Goal: Task Accomplishment & Management: Complete application form

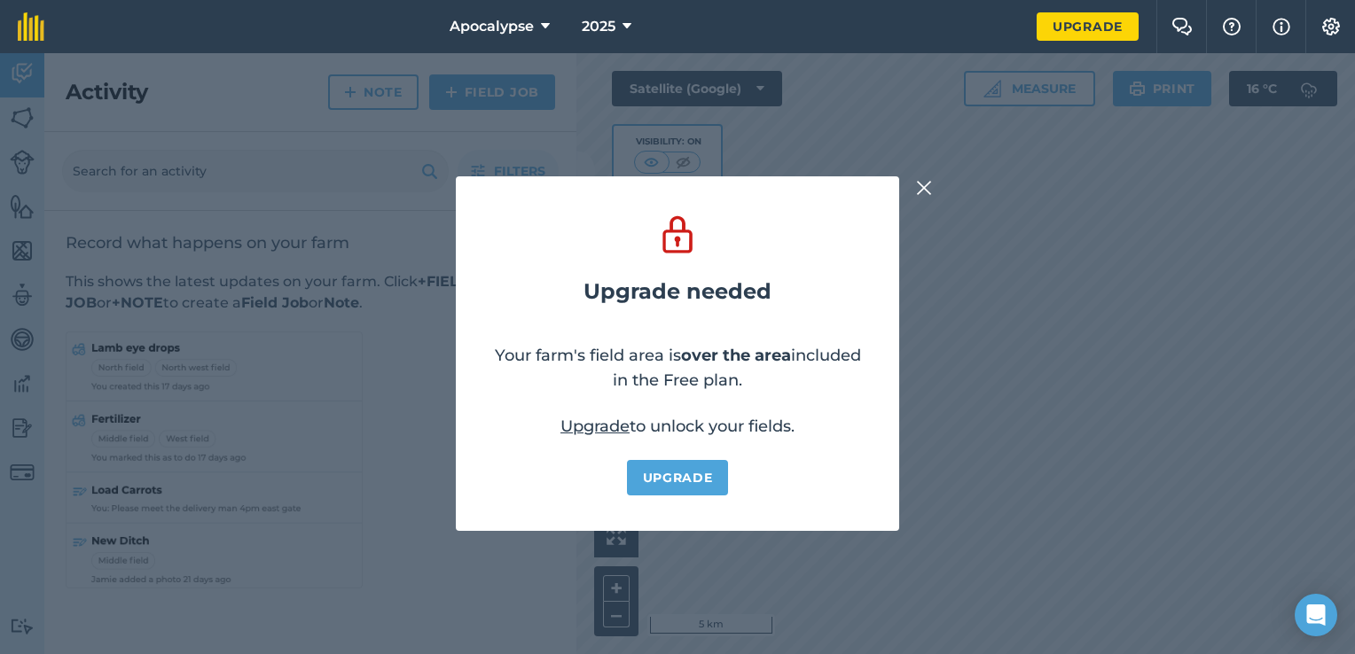
click at [935, 189] on div "Upgrade needed Your farm's field area is over the area included in the Free pla…" at bounding box center [677, 353] width 1355 height 601
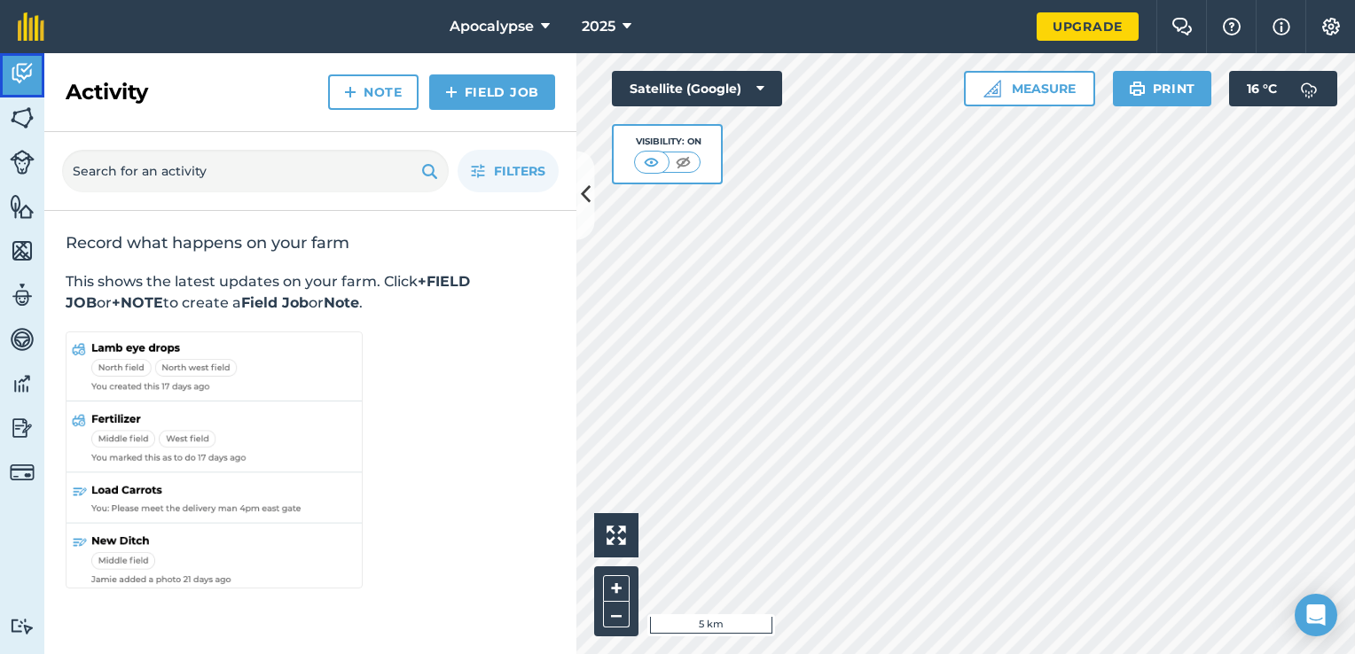
click at [19, 74] on img at bounding box center [22, 73] width 25 height 27
drag, startPoint x: 252, startPoint y: 130, endPoint x: 584, endPoint y: 222, distance: 344.9
click at [584, 222] on button at bounding box center [585, 195] width 18 height 89
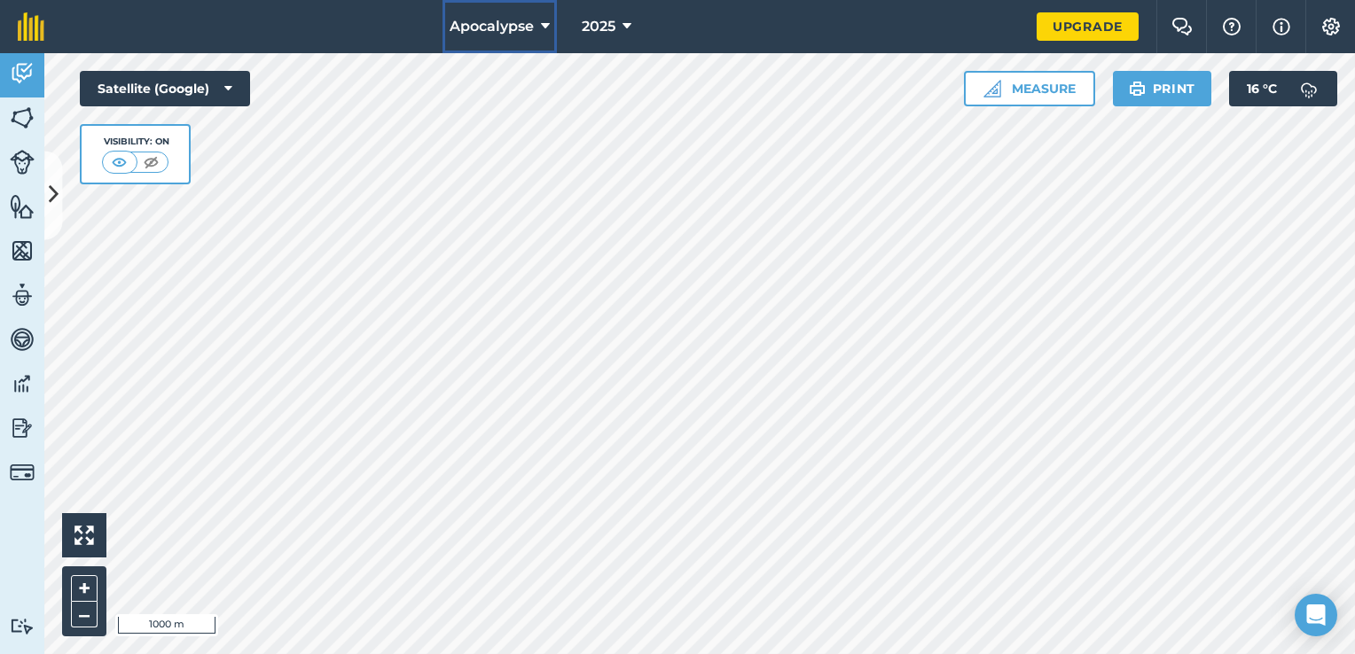
click at [517, 37] on button "Apocalypse" at bounding box center [500, 26] width 114 height 53
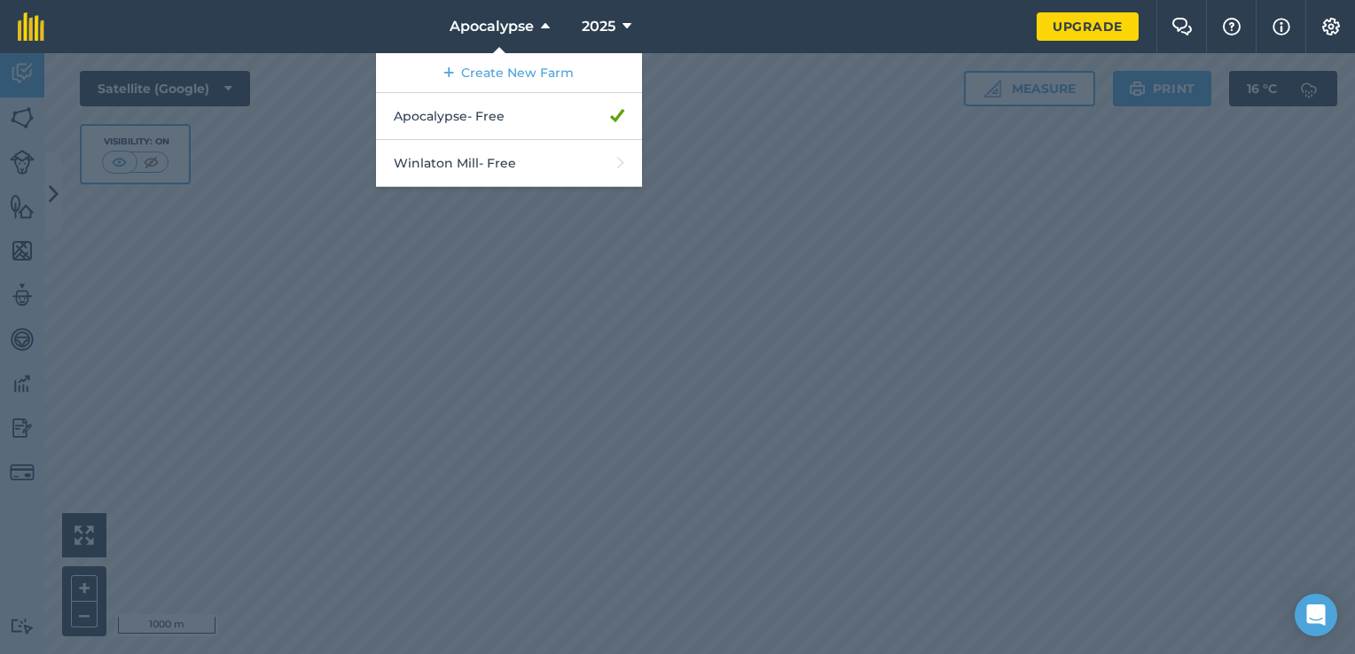
click at [567, 23] on div "2025" at bounding box center [606, 26] width 99 height 53
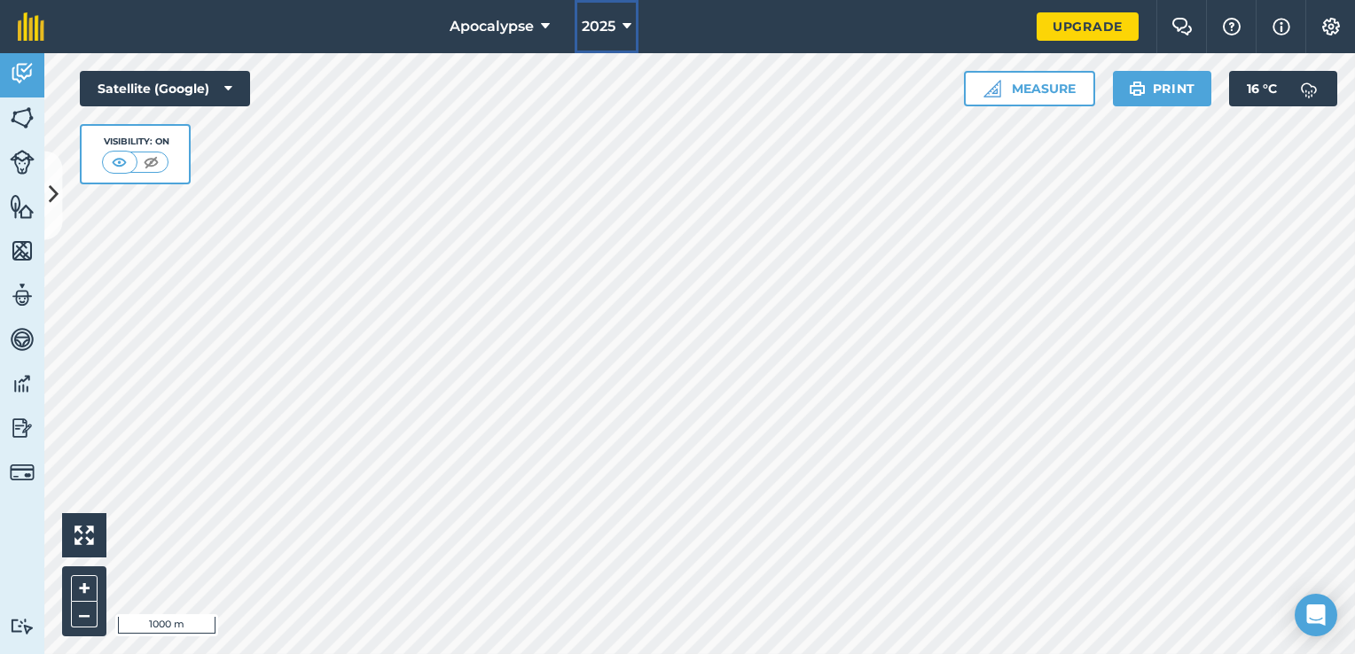
click at [589, 23] on span "2025" at bounding box center [599, 26] width 34 height 21
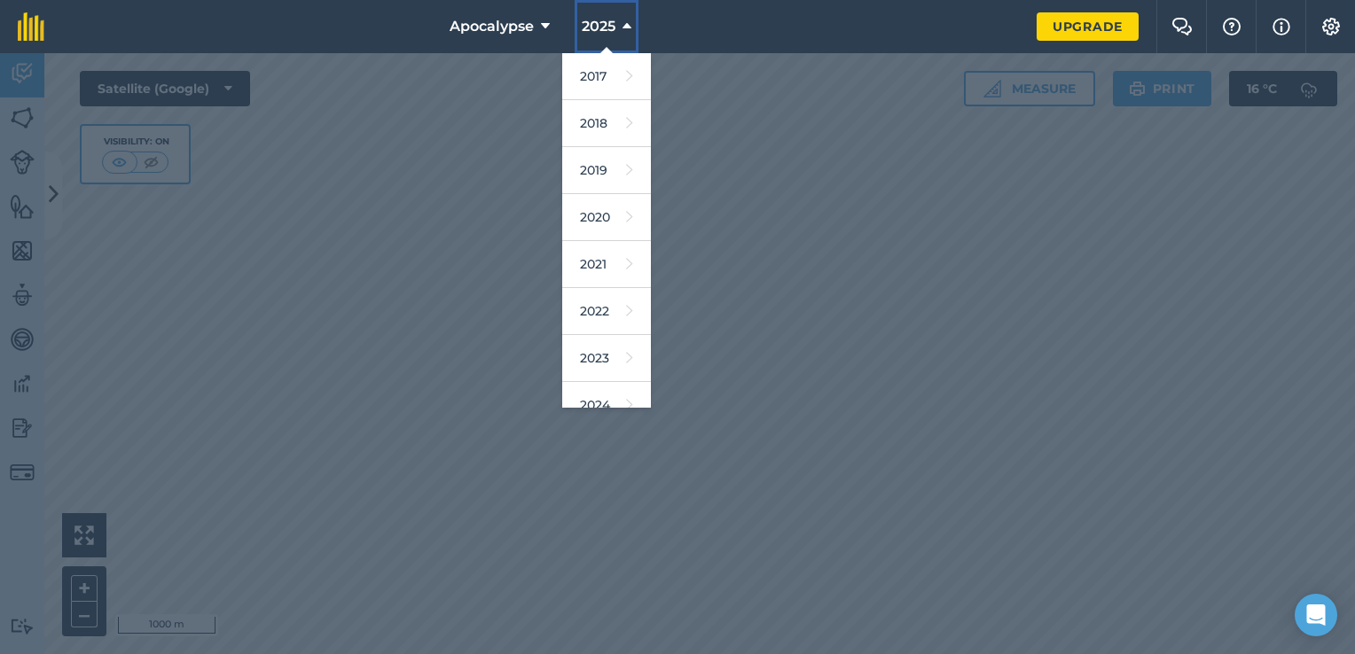
click at [589, 23] on span "2025" at bounding box center [599, 26] width 34 height 21
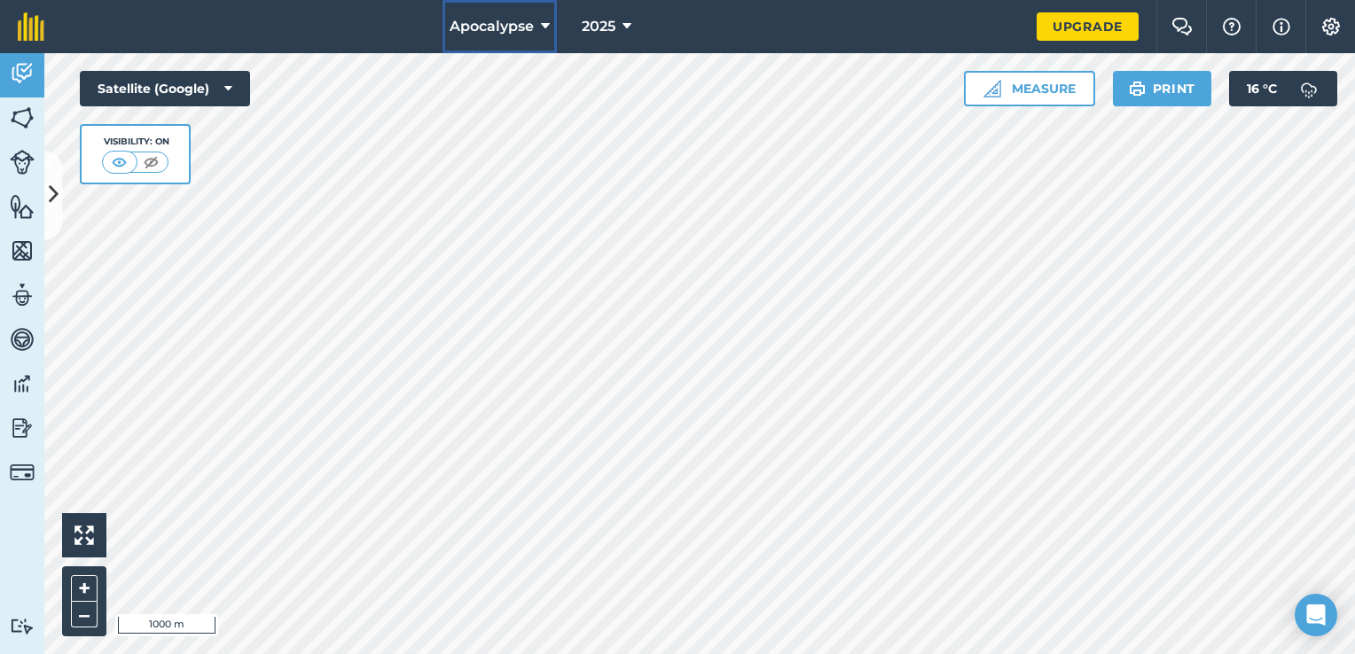
click at [537, 33] on button "Apocalypse" at bounding box center [500, 26] width 114 height 53
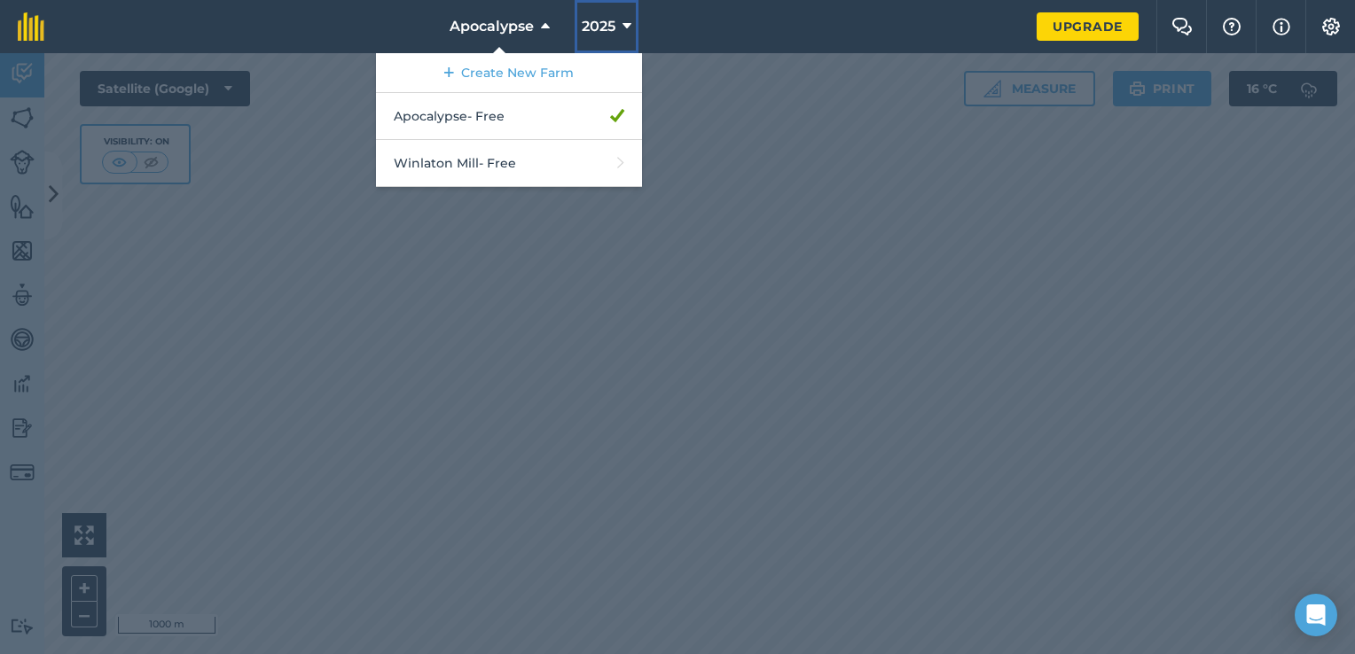
click at [624, 30] on icon at bounding box center [627, 26] width 9 height 21
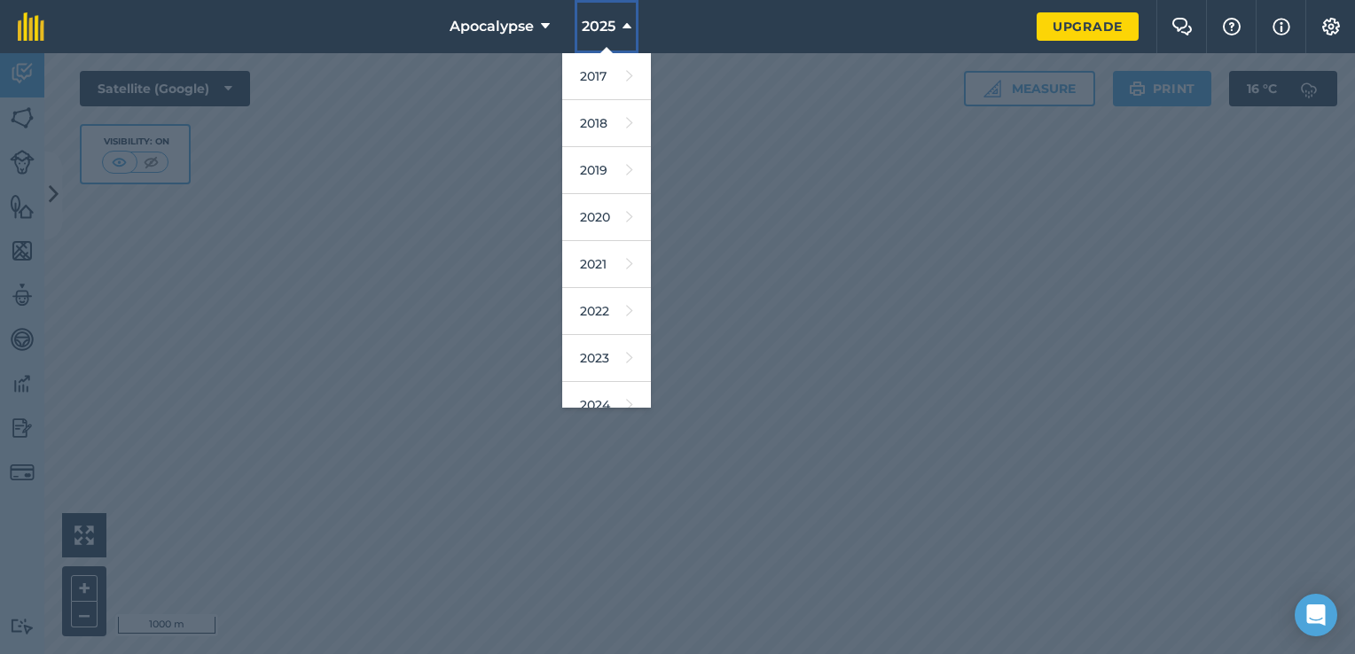
click at [624, 30] on icon at bounding box center [627, 26] width 9 height 21
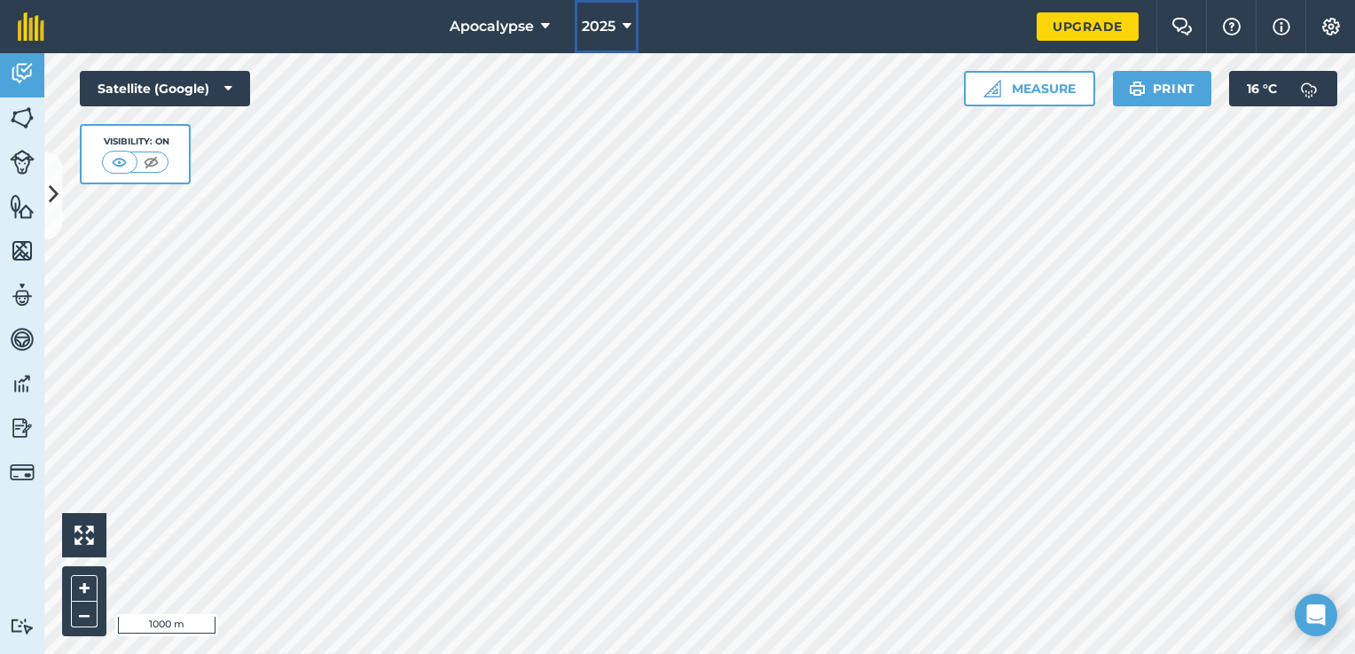
click at [625, 30] on icon at bounding box center [627, 26] width 9 height 21
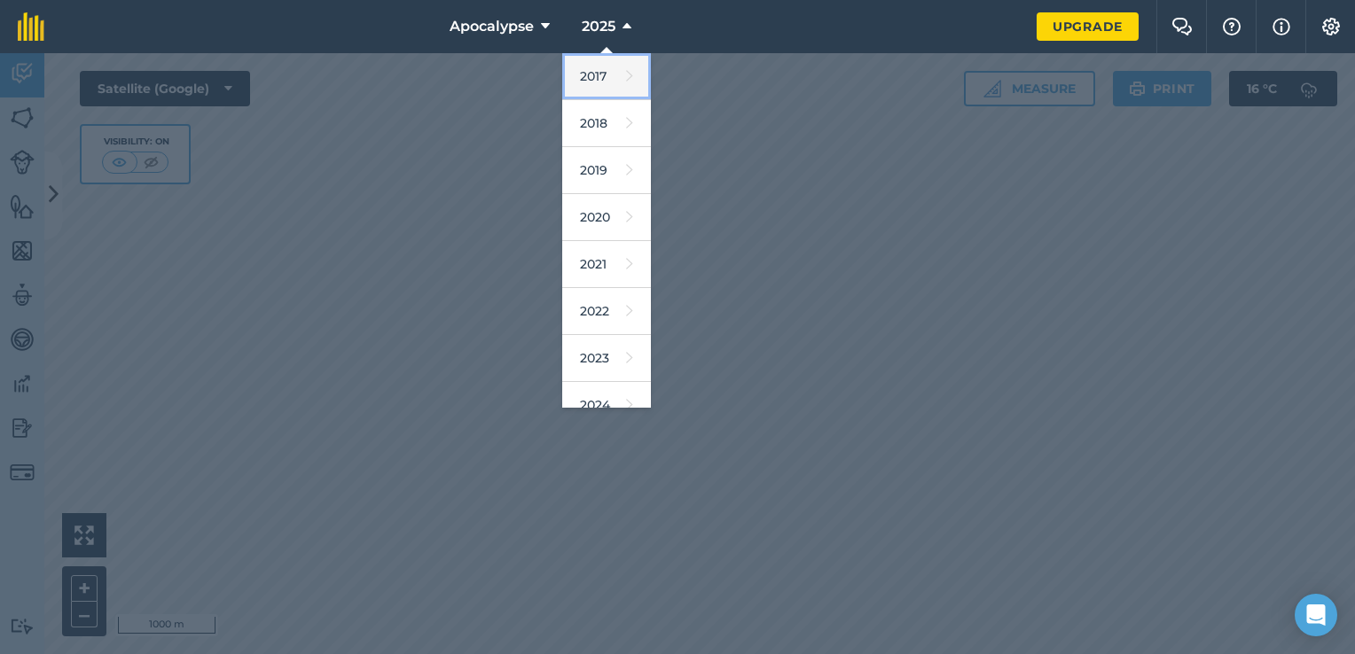
click at [606, 84] on link "2017" at bounding box center [606, 76] width 89 height 47
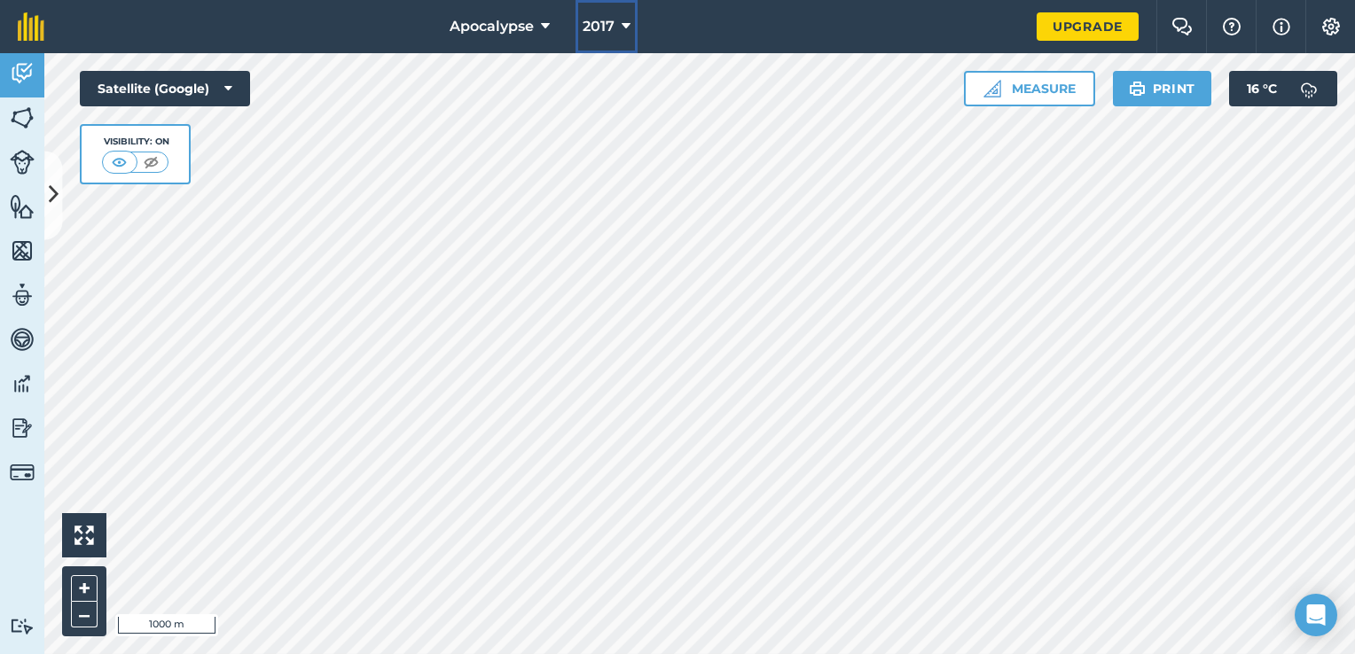
click at [606, 23] on span "2017" at bounding box center [599, 26] width 32 height 21
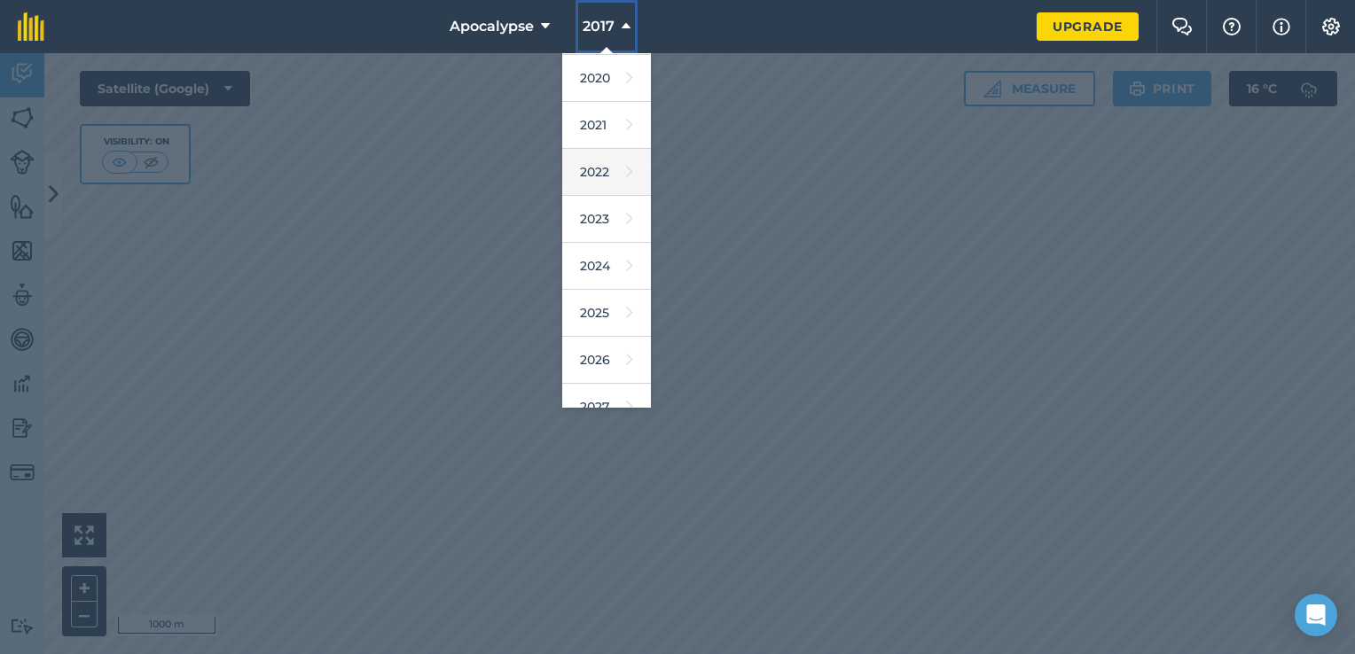
scroll to position [160, 0]
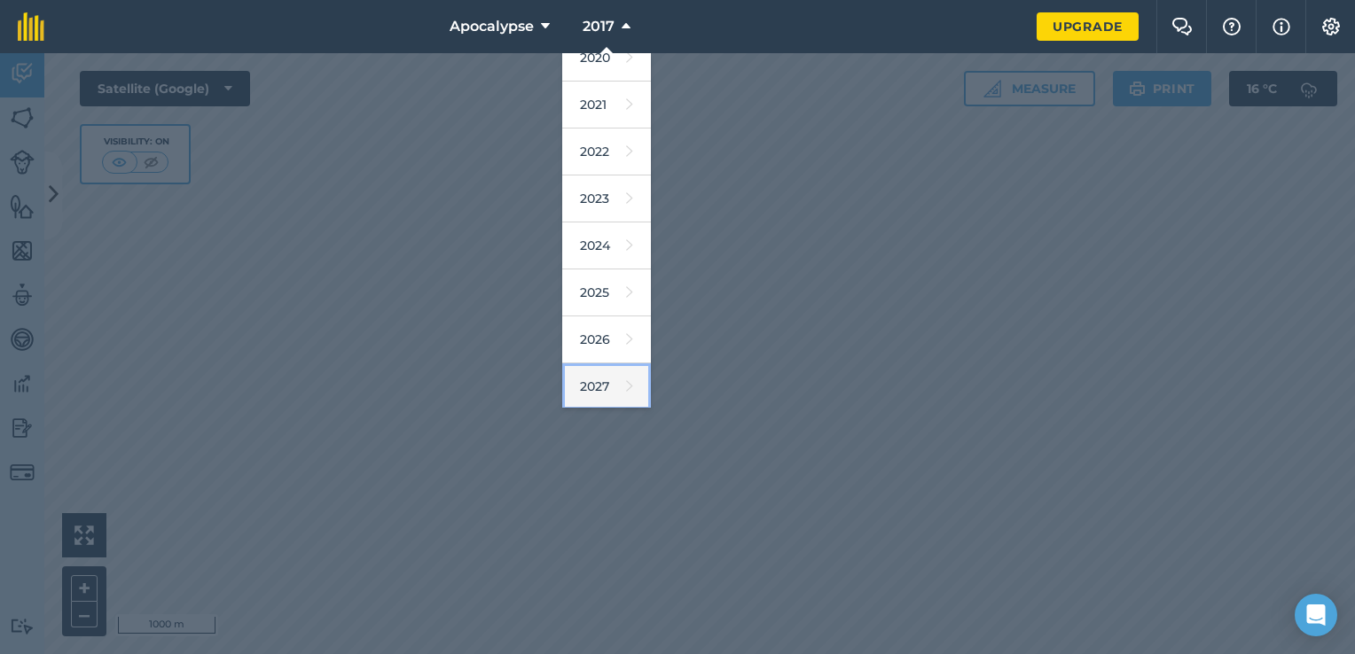
click at [597, 373] on link "2027" at bounding box center [606, 387] width 89 height 47
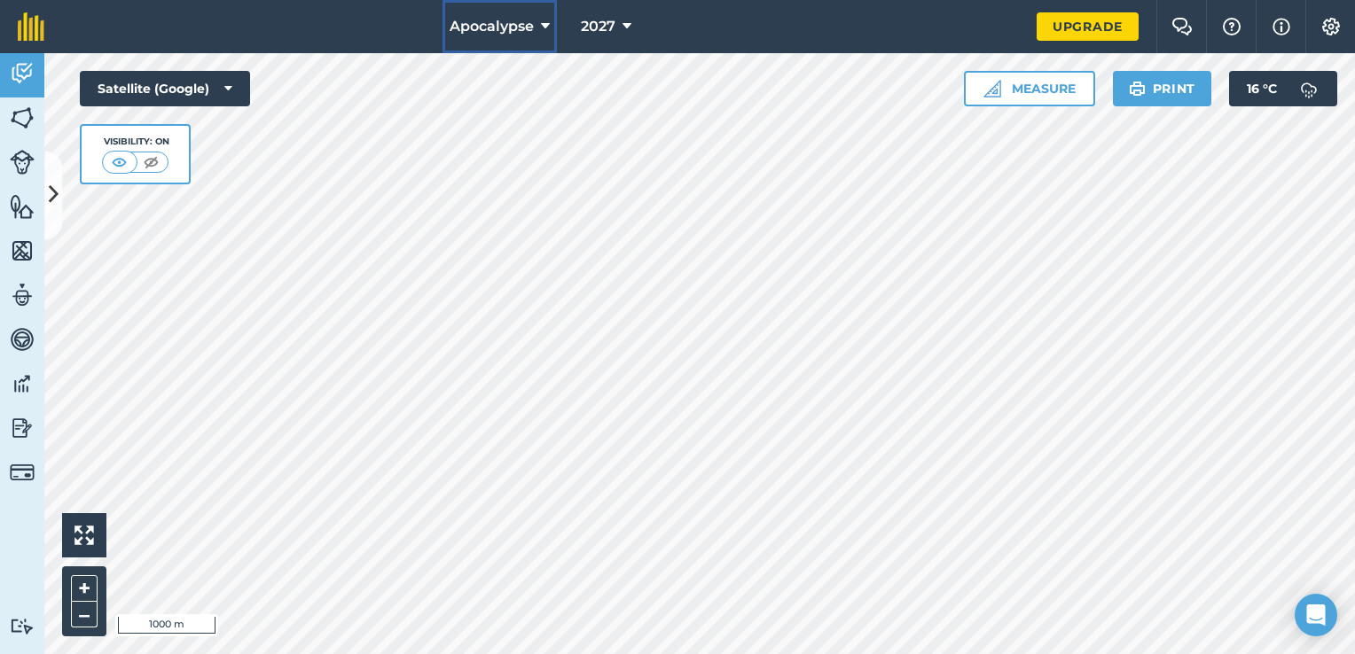
click at [538, 32] on button "Apocalypse" at bounding box center [500, 26] width 114 height 53
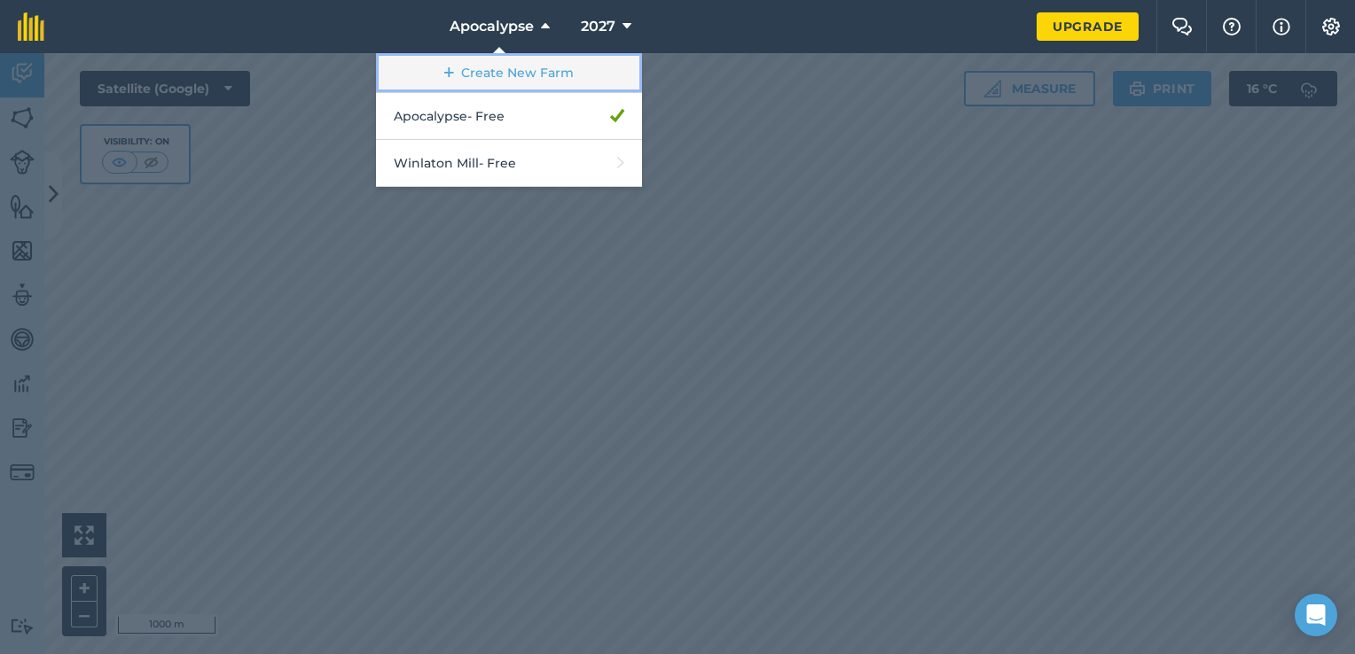
click at [523, 76] on link "Create New Farm" at bounding box center [509, 73] width 266 height 40
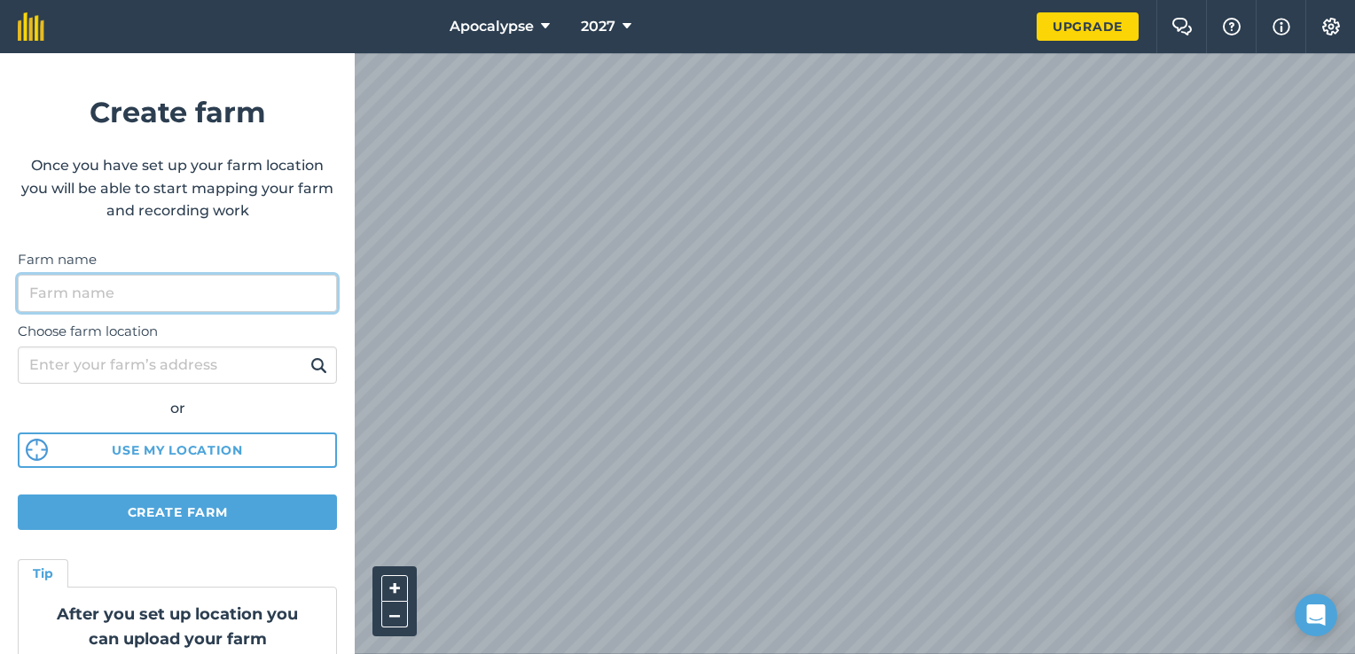
click at [176, 303] on input "Farm name" at bounding box center [177, 293] width 319 height 37
type input "Winlaton Mill"
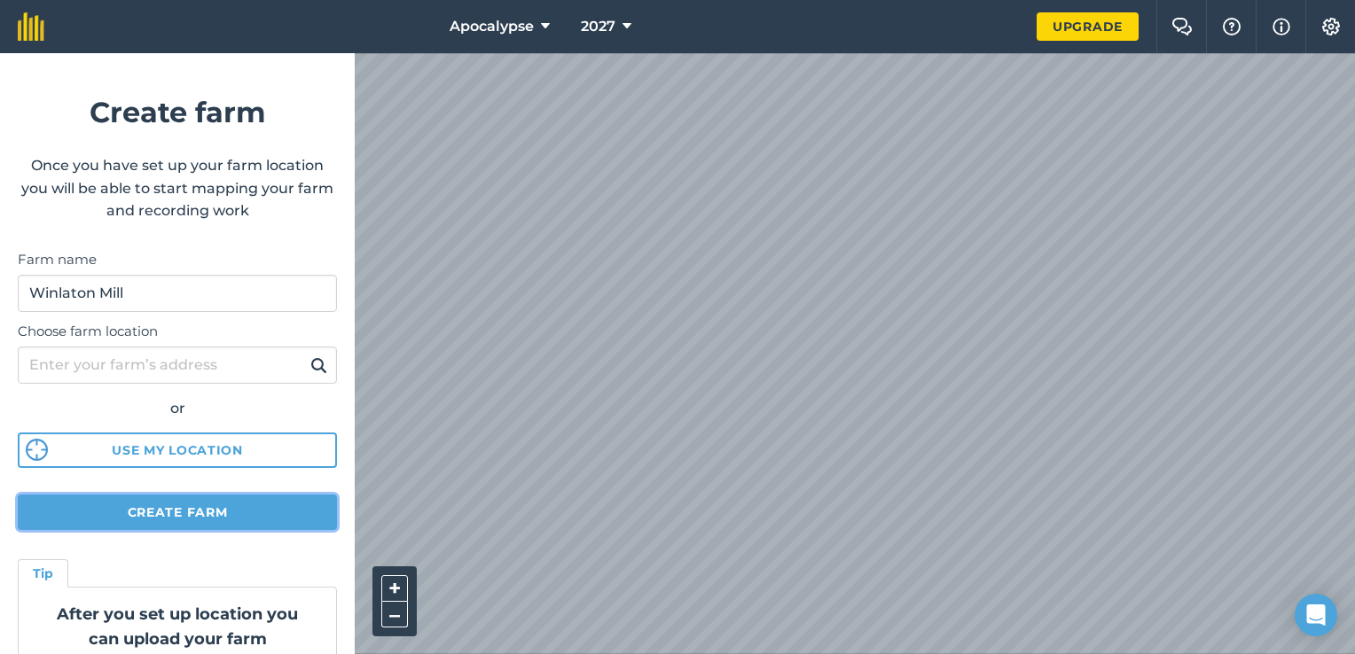
click at [180, 506] on button "Create farm" at bounding box center [177, 512] width 319 height 35
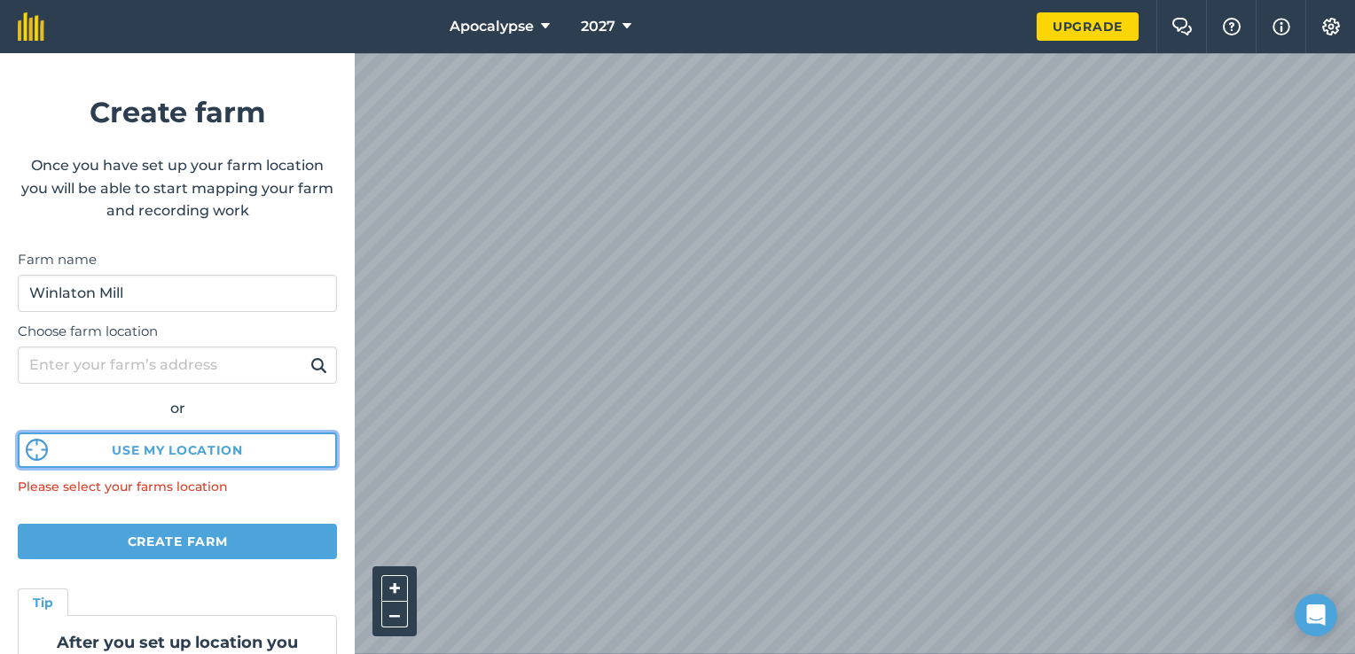
click at [193, 440] on button "Use my location" at bounding box center [177, 450] width 319 height 35
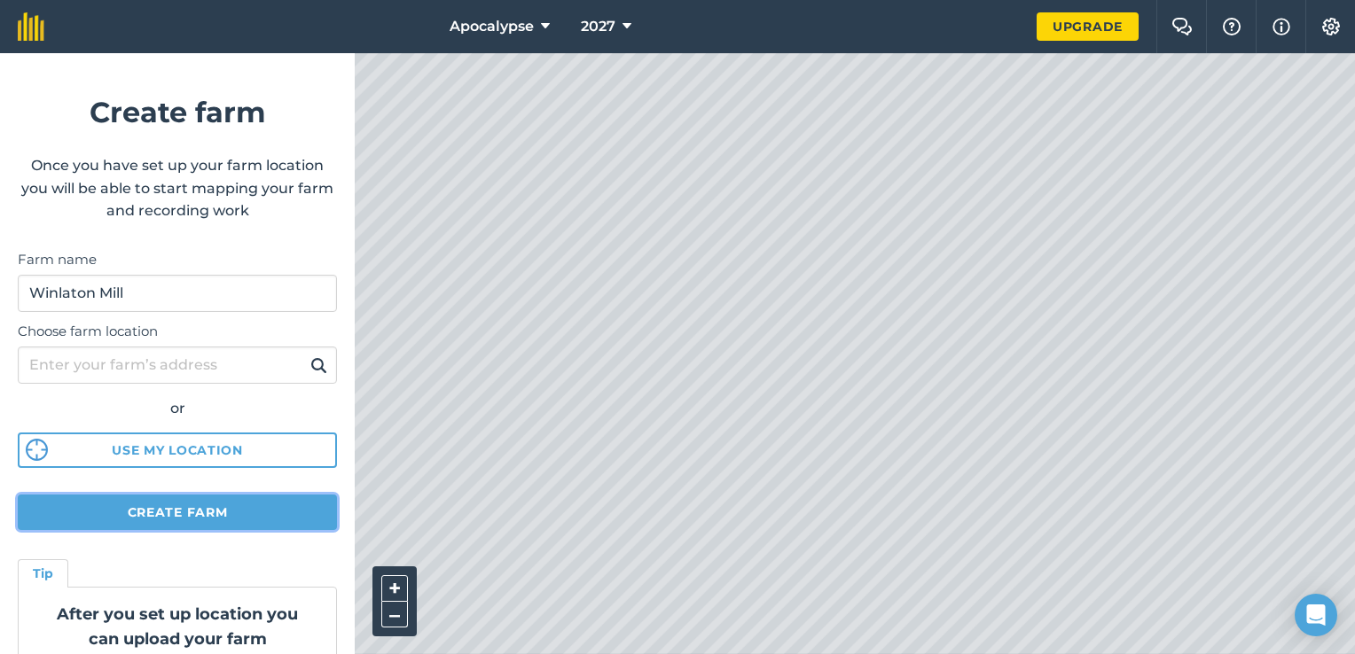
click at [135, 513] on button "Create farm" at bounding box center [177, 512] width 319 height 35
click at [239, 501] on button "Create farm" at bounding box center [177, 512] width 319 height 35
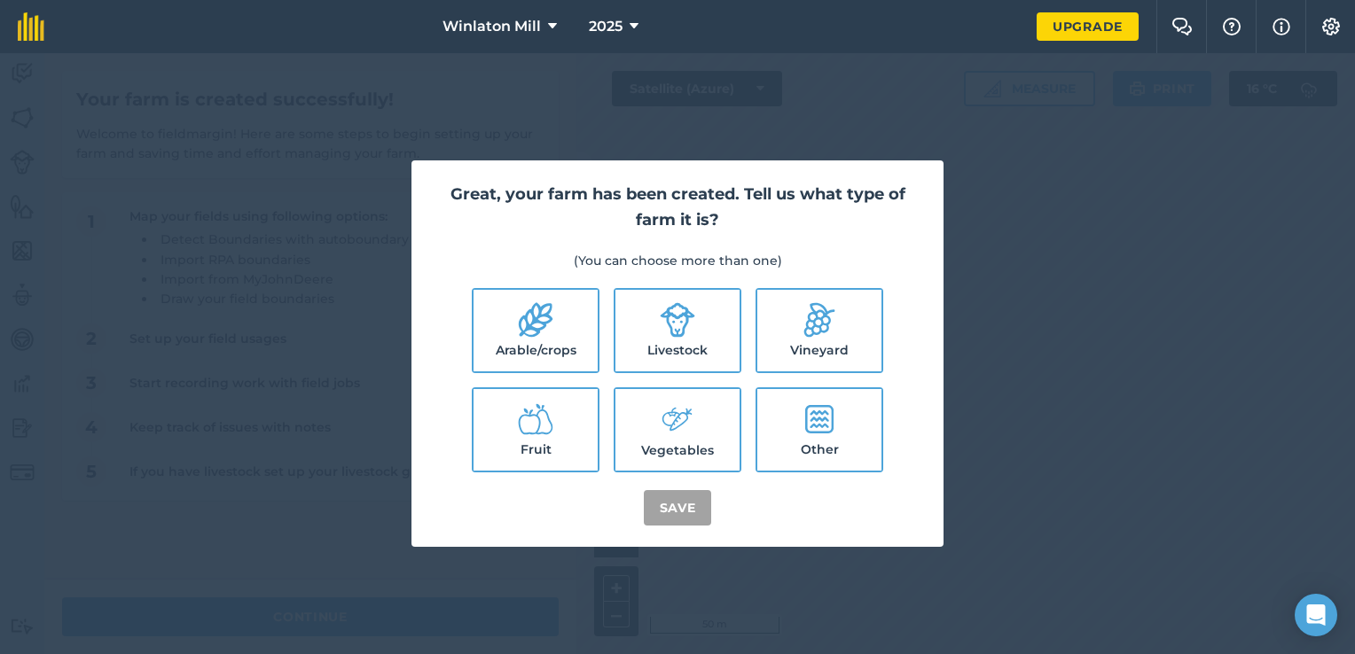
click at [659, 330] on label "Livestock" at bounding box center [677, 331] width 124 height 82
checkbox input "true"
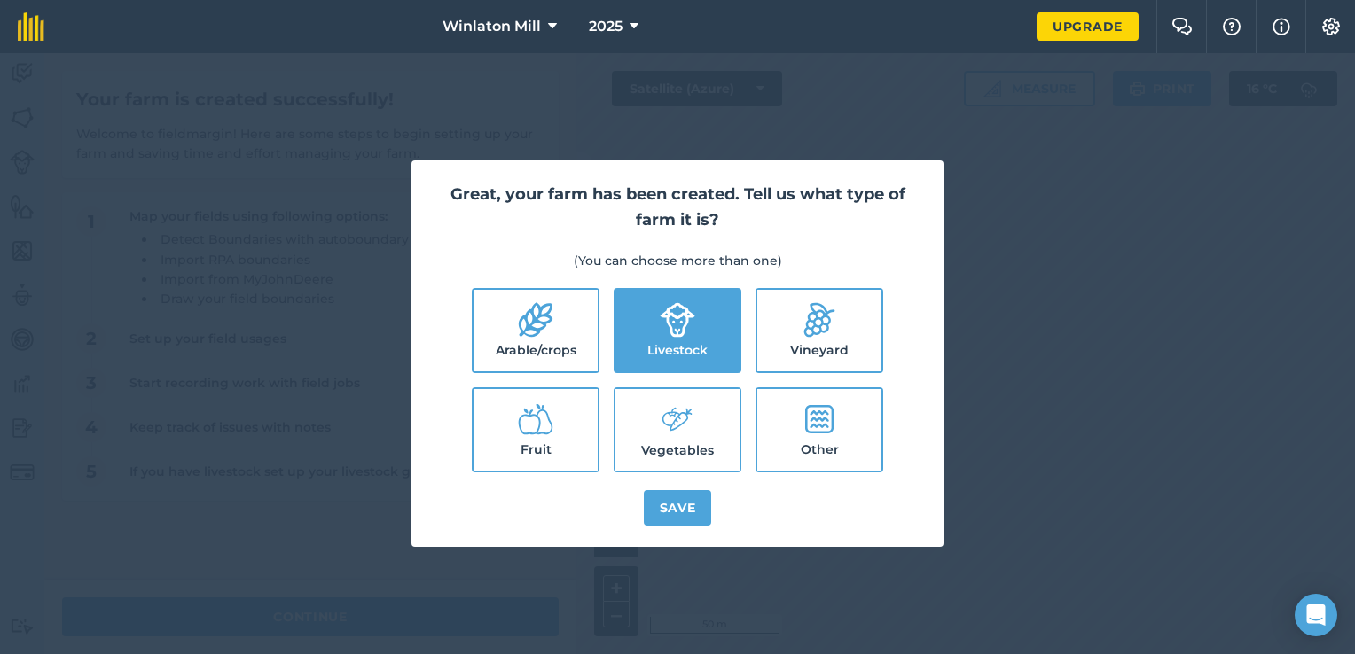
click at [797, 434] on label "Other" at bounding box center [819, 430] width 124 height 82
checkbox input "true"
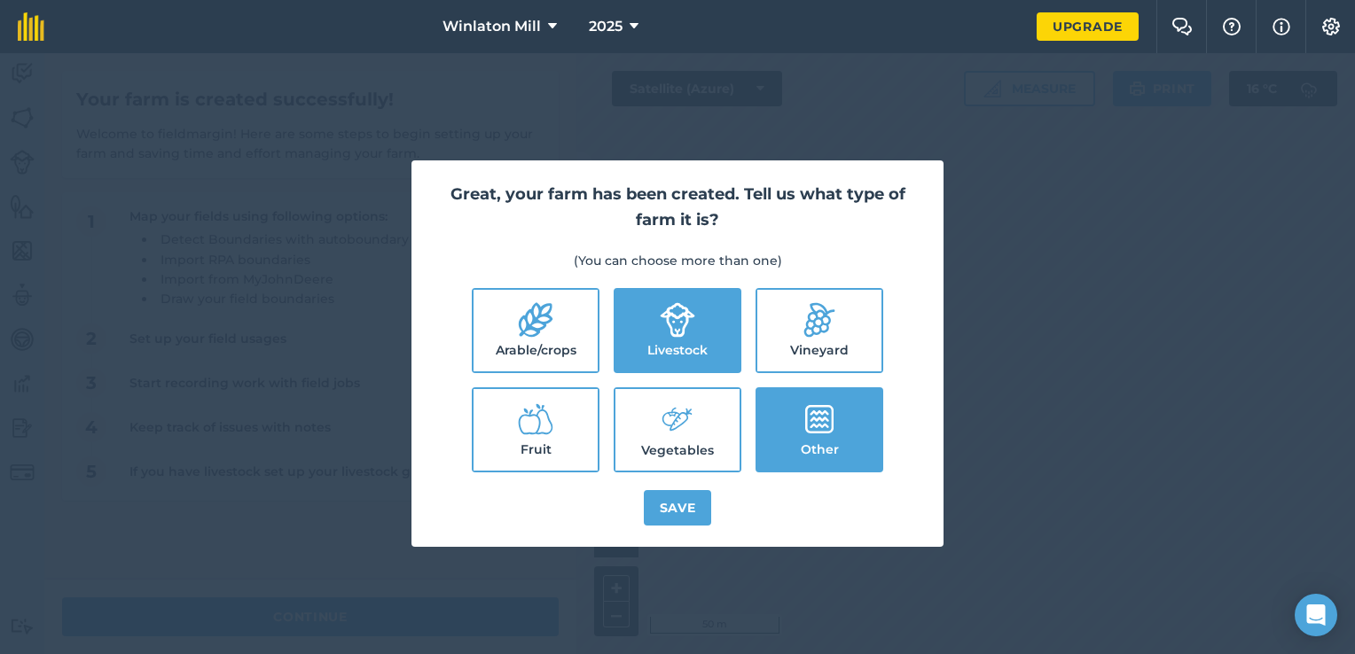
click at [681, 374] on ul "Arable/crops Livestock Vineyard Fruit Vegetables Other" at bounding box center [678, 380] width 490 height 184
drag, startPoint x: 664, startPoint y: 341, endPoint x: 653, endPoint y: 364, distance: 25.8
click at [664, 341] on label "Livestock" at bounding box center [677, 331] width 124 height 82
checkbox input "false"
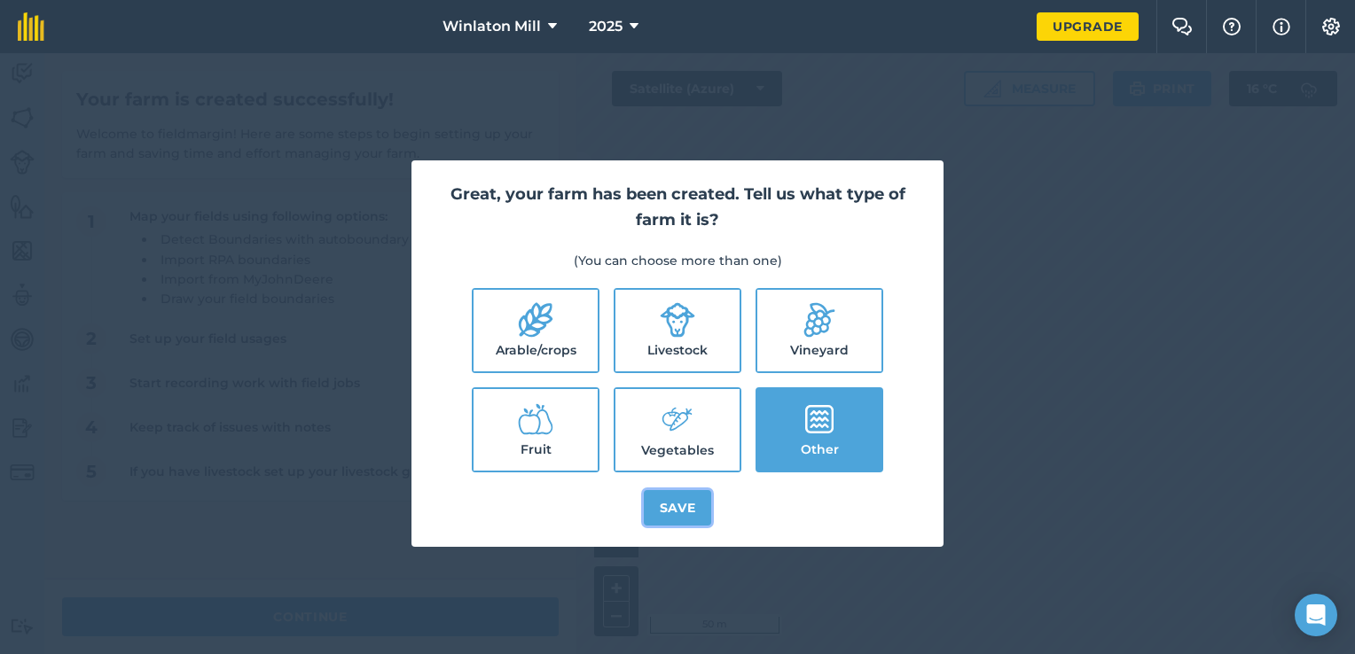
click at [663, 507] on button "Save" at bounding box center [678, 507] width 68 height 35
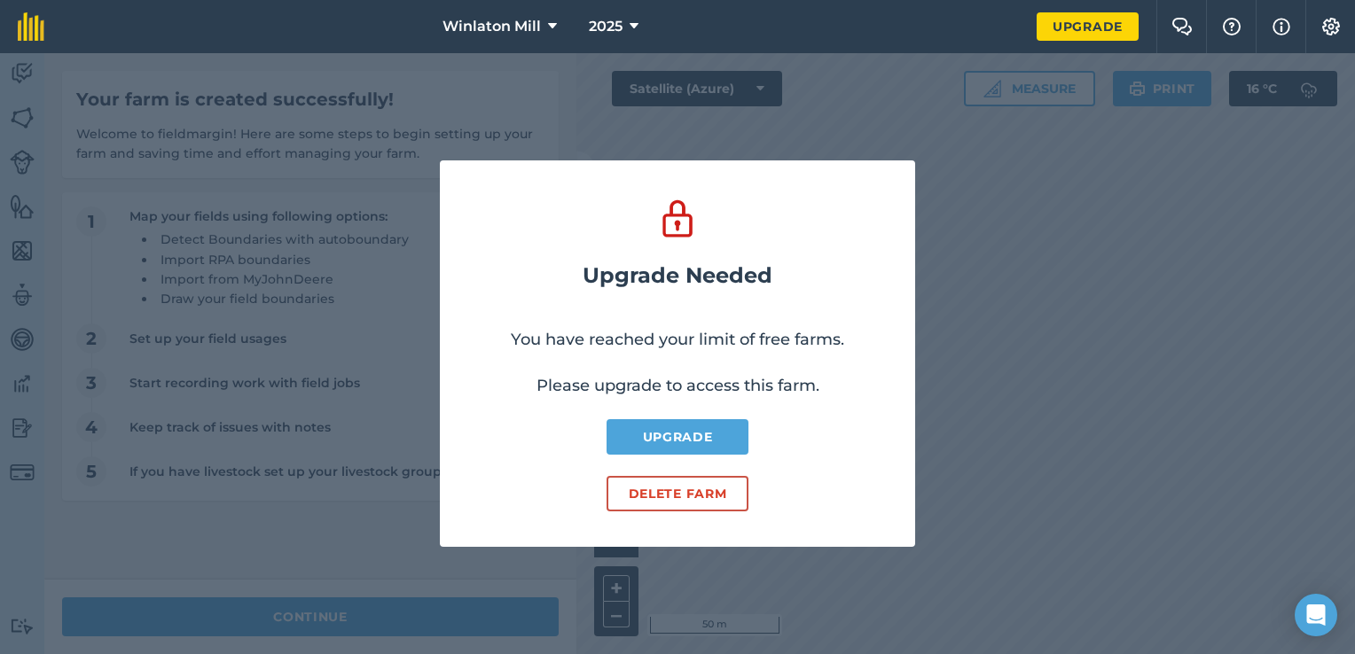
click at [990, 444] on div "Upgrade Needed You have reached your limit of free farms. Please upgrade to acc…" at bounding box center [677, 353] width 1355 height 601
